Goal: Task Accomplishment & Management: Manage account settings

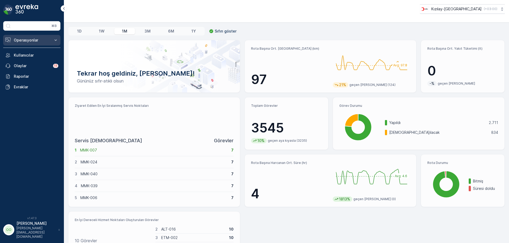
click at [29, 41] on p "Operasyonlar" at bounding box center [32, 40] width 36 height 5
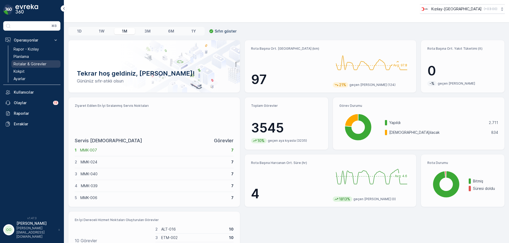
click at [29, 65] on p "Rotalar & Görevler" at bounding box center [30, 63] width 33 height 5
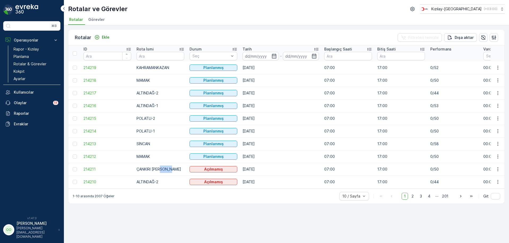
drag, startPoint x: 159, startPoint y: 171, endPoint x: 171, endPoint y: 172, distance: 12.8
click at [171, 172] on td "ÇANKIRI KIZILCAHAMAM NALLIHAN" at bounding box center [160, 169] width 53 height 13
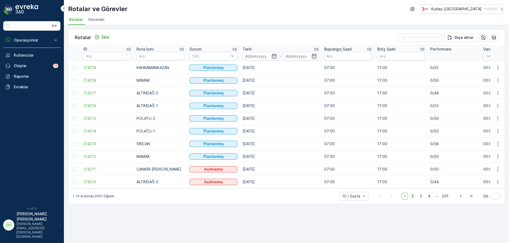
click at [411, 197] on span "2" at bounding box center [412, 196] width 7 height 7
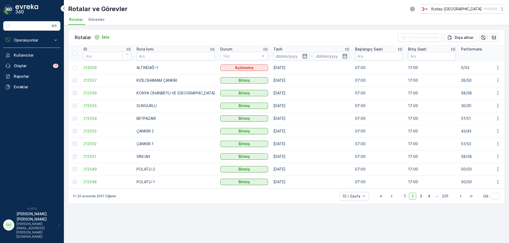
click at [407, 196] on span "1" at bounding box center [404, 196] width 6 height 7
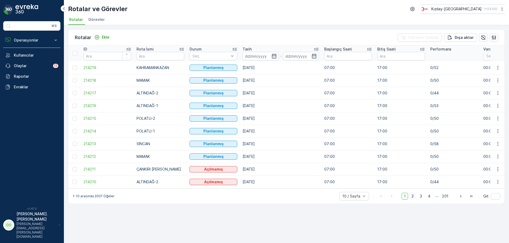
click at [413, 200] on span "2" at bounding box center [412, 196] width 7 height 7
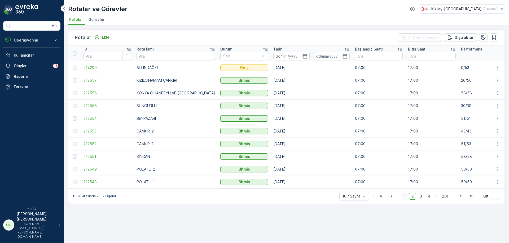
click at [407, 200] on span "1" at bounding box center [404, 196] width 6 height 7
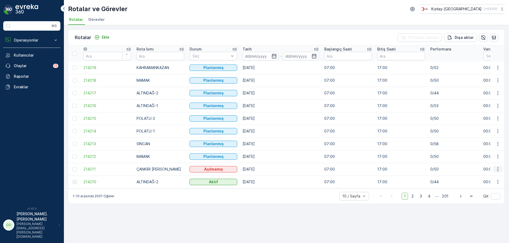
click at [498, 171] on icon "button" at bounding box center [497, 170] width 1 height 4
click at [484, 212] on div "Sil" at bounding box center [485, 209] width 46 height 7
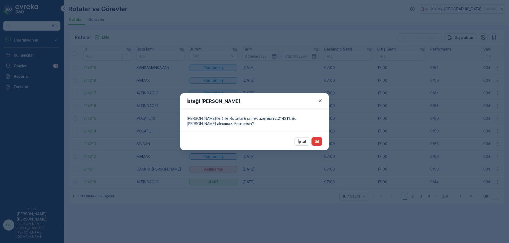
click at [313, 142] on button "Sil" at bounding box center [316, 141] width 11 height 8
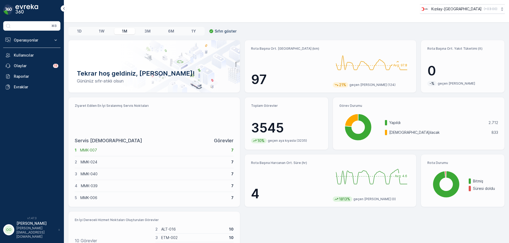
click at [18, 46] on div "Operasyonlar Rapor - Kızılay Planlama Rotalar & Görevler Kokpit Ayarlar Kullanı…" at bounding box center [31, 63] width 57 height 57
click at [25, 41] on p "Operasyonlar" at bounding box center [32, 40] width 36 height 5
click at [48, 42] on p "Operasyonlar" at bounding box center [32, 40] width 36 height 5
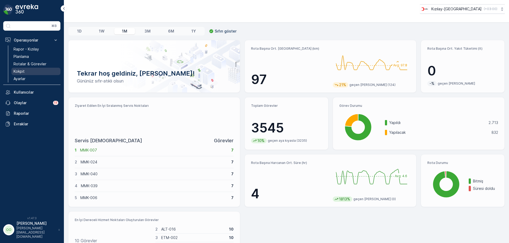
click at [39, 69] on link "Kokpit" at bounding box center [35, 71] width 49 height 7
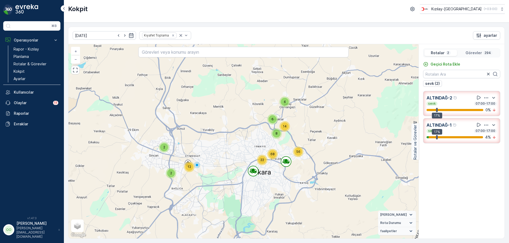
drag, startPoint x: 337, startPoint y: 214, endPoint x: 282, endPoint y: 154, distance: 81.0
click at [282, 154] on div "16 32 4 6 6 16 20 4 2 2 12 56 8 14 6 22 68 + − Uydu Yol haritası Arazi Karışık …" at bounding box center [243, 141] width 350 height 195
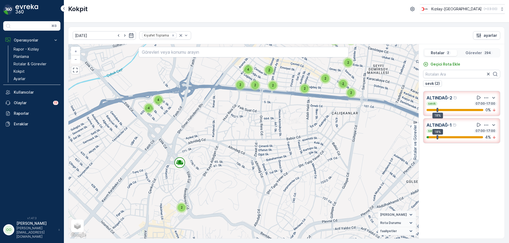
drag, startPoint x: 133, startPoint y: 223, endPoint x: 208, endPoint y: 152, distance: 103.4
click at [208, 152] on div "2 2 2 2 2 2 2 2 2 2 2 2 2 2 2 2 2 2 2 4 2 2 2 2 2 2 2 2 2 2 2 2 2 2 2 2 2 2 2 2…" at bounding box center [243, 141] width 350 height 195
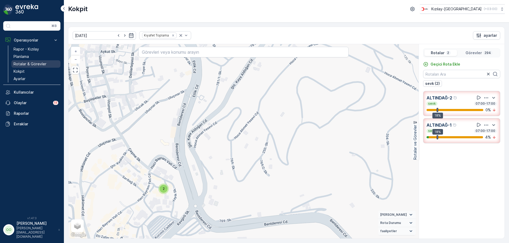
click at [26, 65] on p "Rotalar & Görevler" at bounding box center [30, 63] width 33 height 5
